Goal: Task Accomplishment & Management: Use online tool/utility

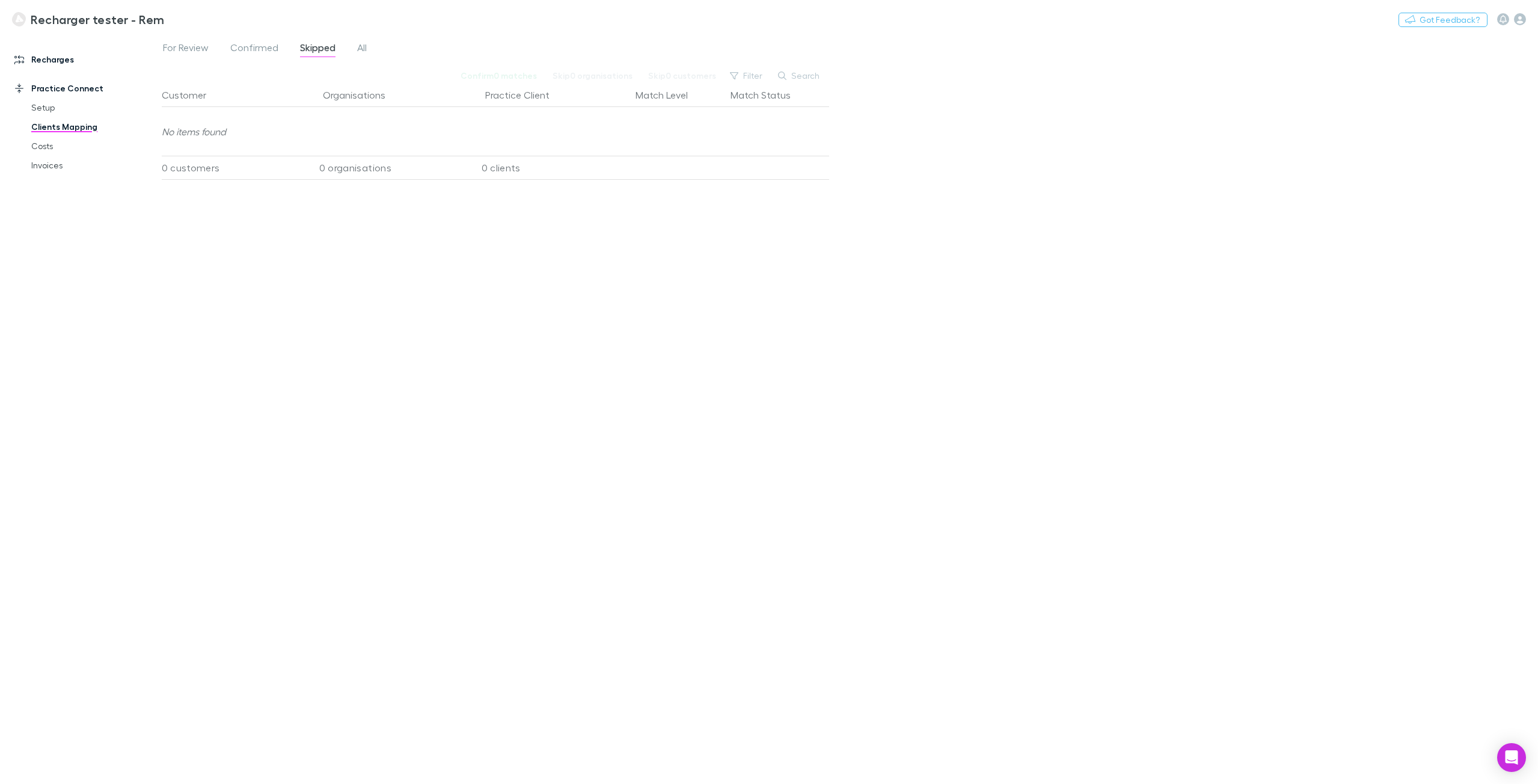
click at [64, 59] on link "Recharges" at bounding box center [86, 59] width 166 height 20
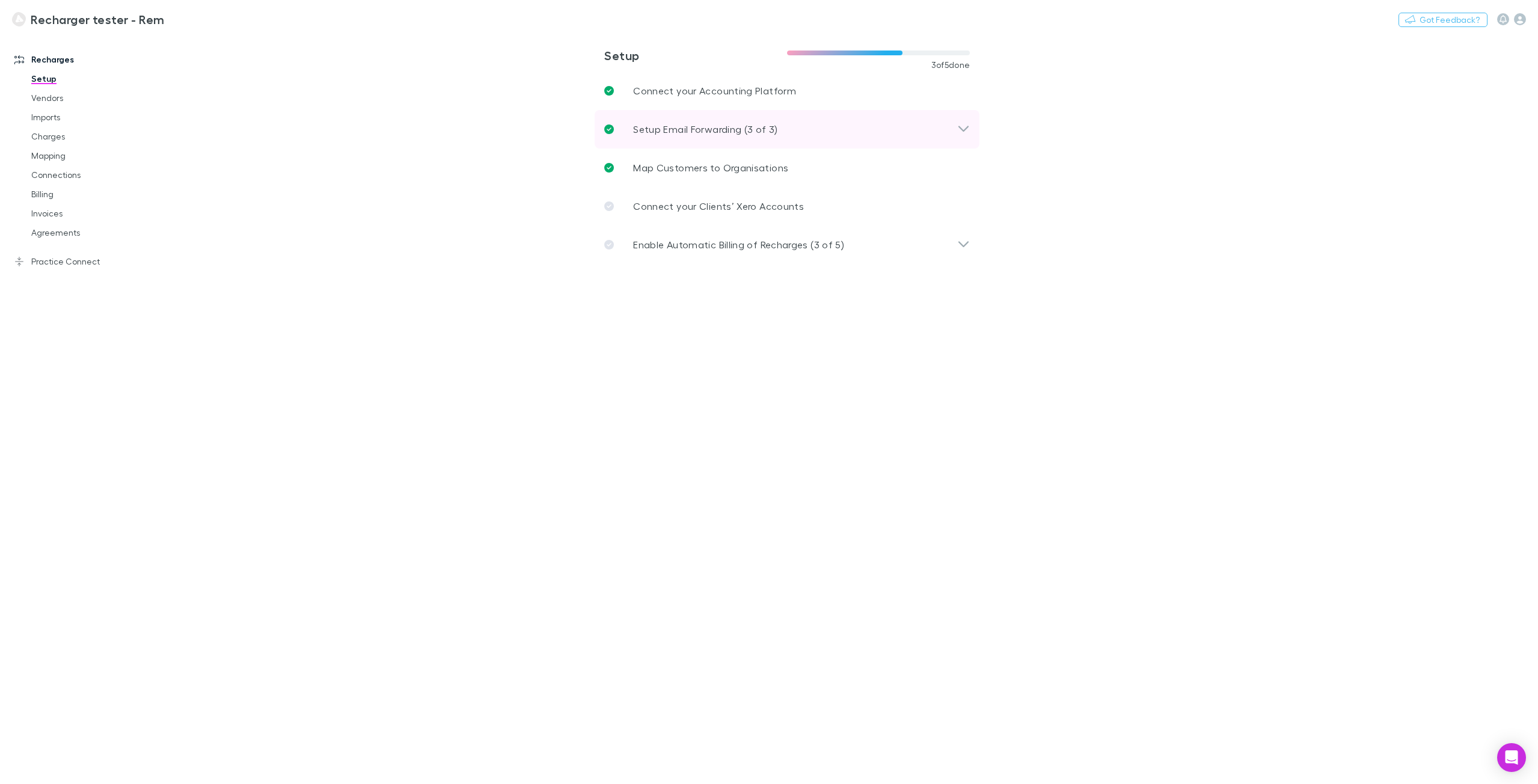
click at [760, 130] on p "Setup Email Forwarding (3 of 3)" at bounding box center [705, 130] width 144 height 15
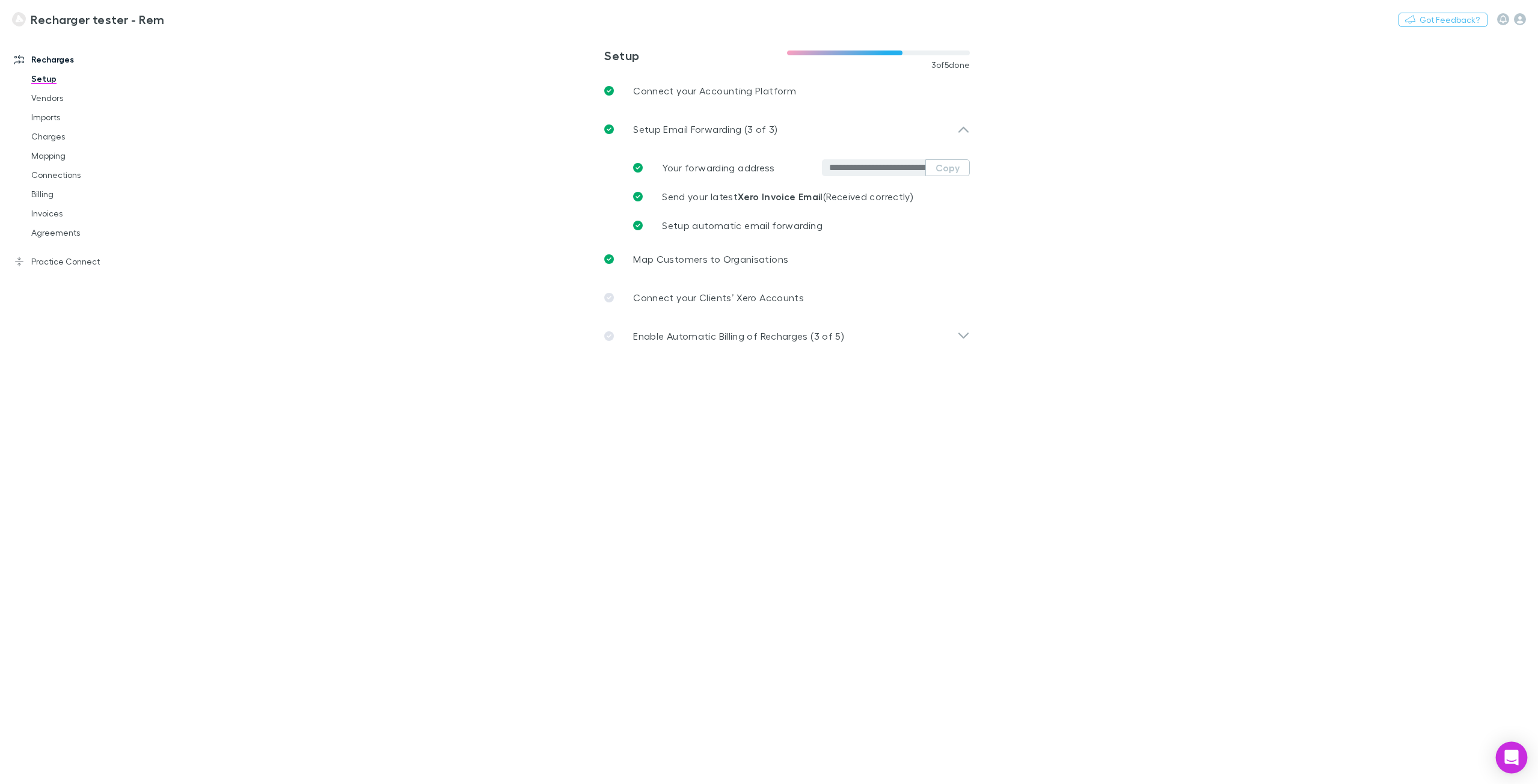
click at [1507, 758] on icon "Open Intercom Messenger" at bounding box center [1511, 757] width 14 height 15
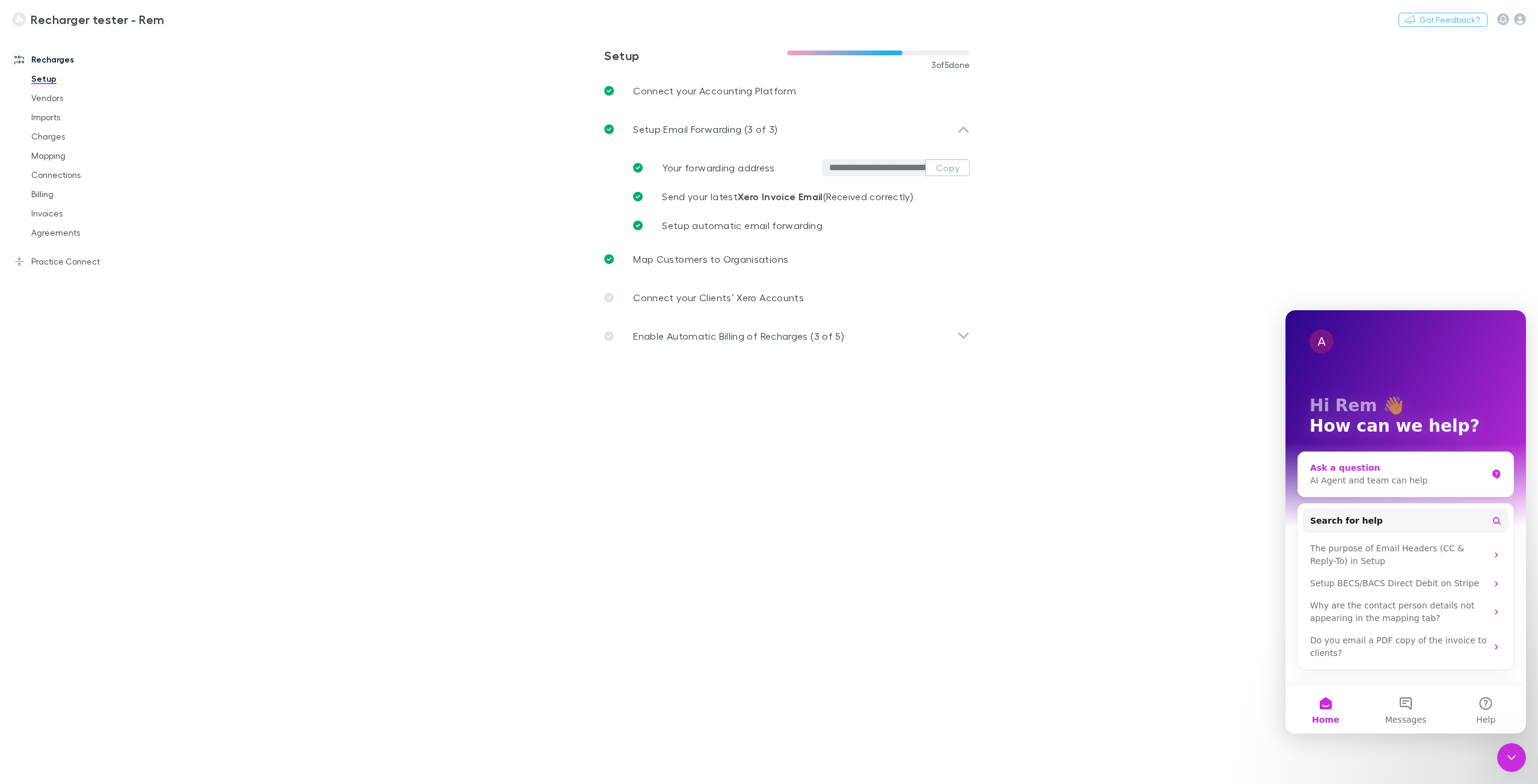
click at [1421, 480] on div "AI Agent and team can help" at bounding box center [1398, 480] width 177 height 12
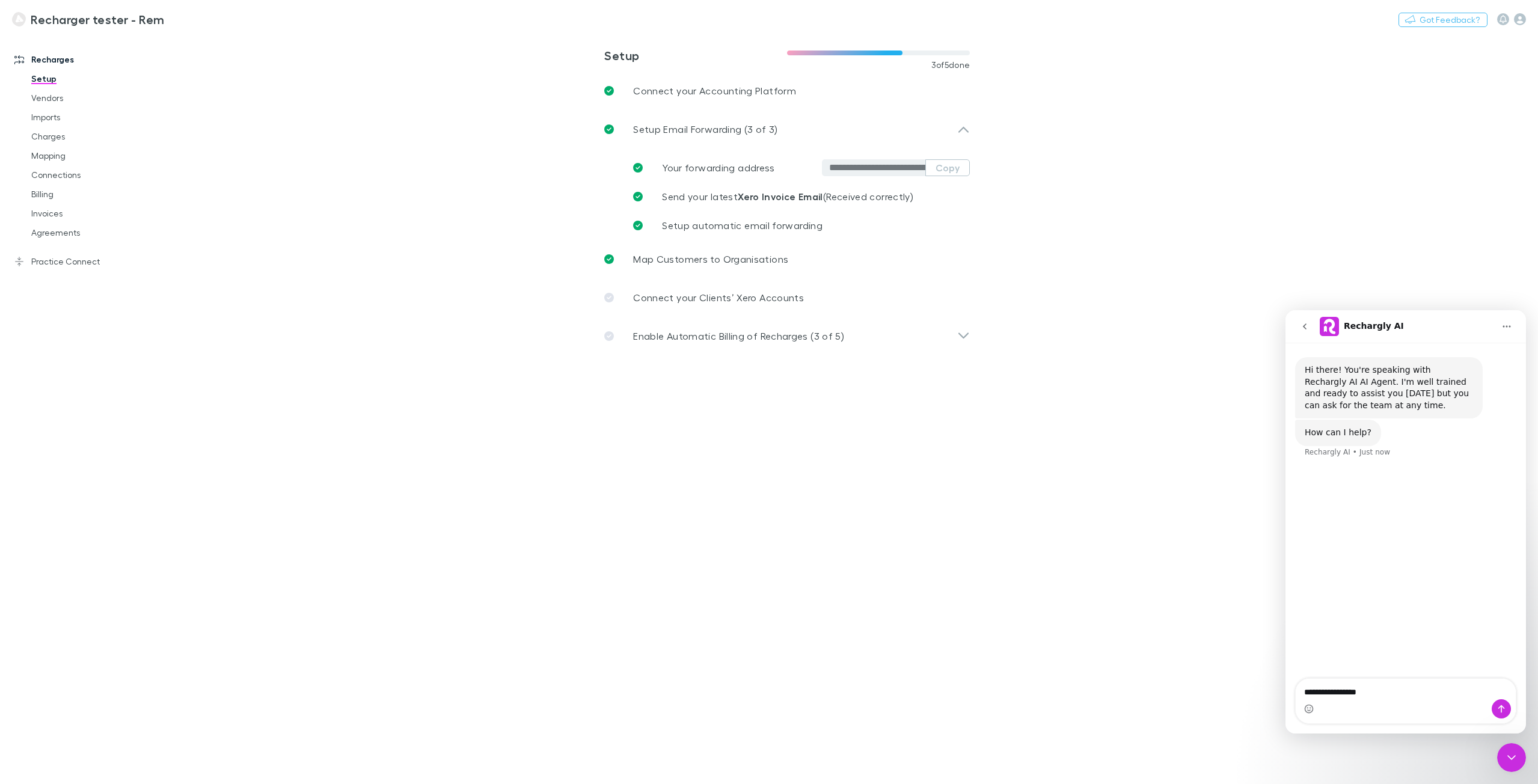
type textarea "**********"
click at [1143, 604] on main "**********" at bounding box center [849, 408] width 1377 height 751
click at [1308, 326] on icon "go back" at bounding box center [1305, 327] width 10 height 10
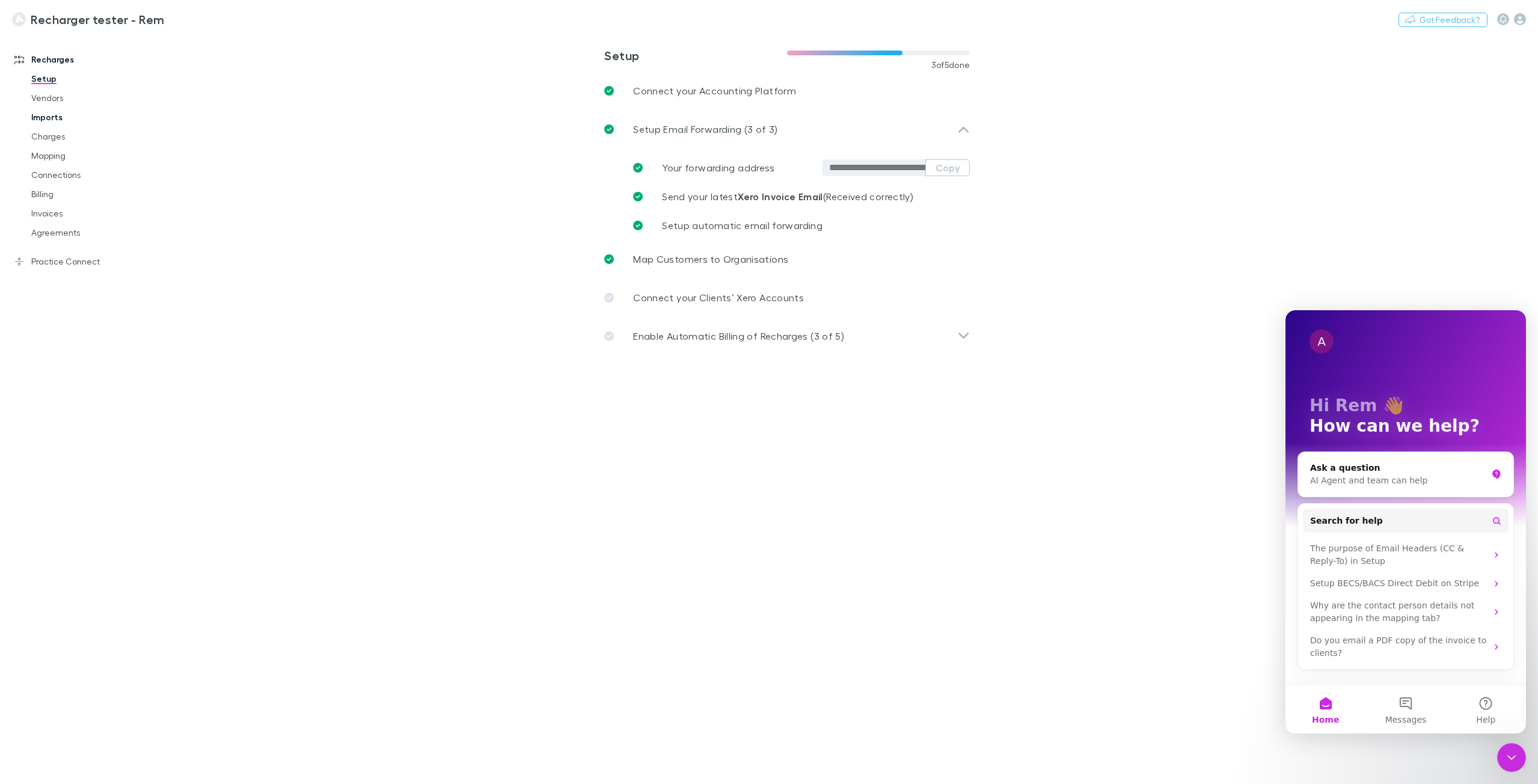
click at [48, 126] on link "Imports" at bounding box center [94, 117] width 149 height 20
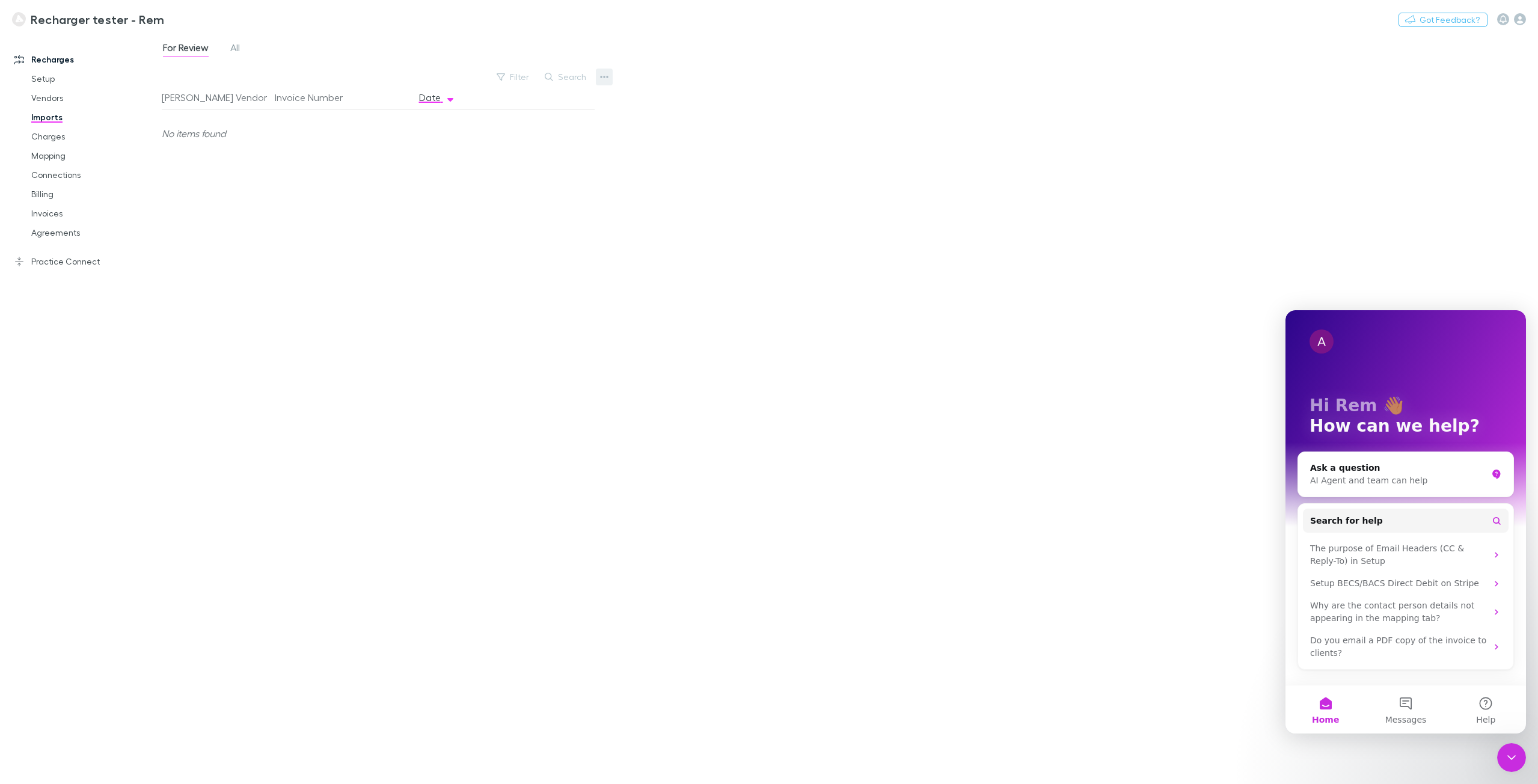
click at [605, 75] on icon "button" at bounding box center [604, 77] width 8 height 10
click at [561, 26] on div at bounding box center [769, 392] width 1538 height 784
click at [606, 77] on icon "button" at bounding box center [604, 77] width 8 height 10
click at [542, 98] on p "Custom CSV Import" at bounding box center [530, 101] width 146 height 15
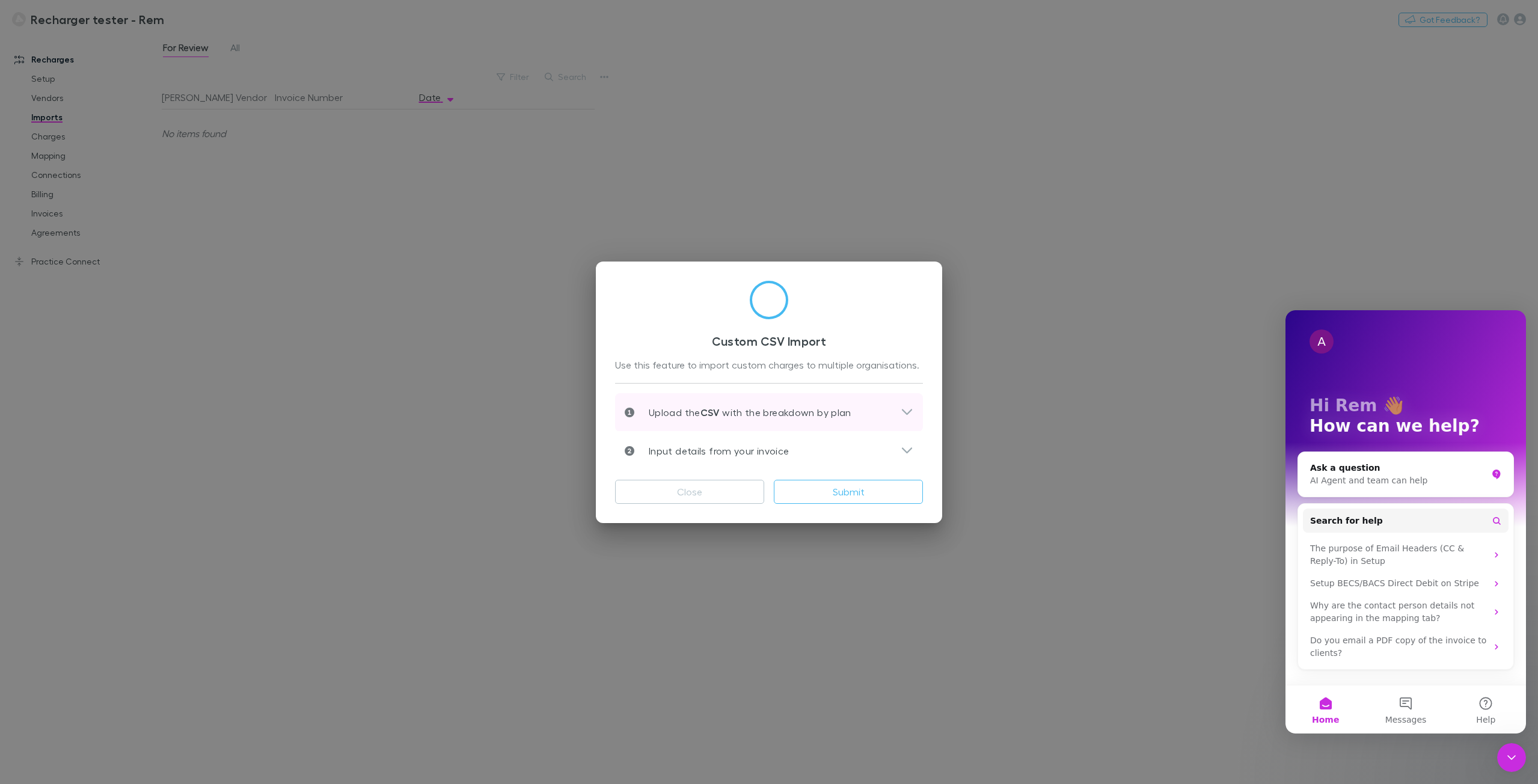
click at [897, 409] on div "Upload the CSV with the breakdown by plan" at bounding box center [762, 412] width 276 height 15
